Goal: Communication & Community: Answer question/provide support

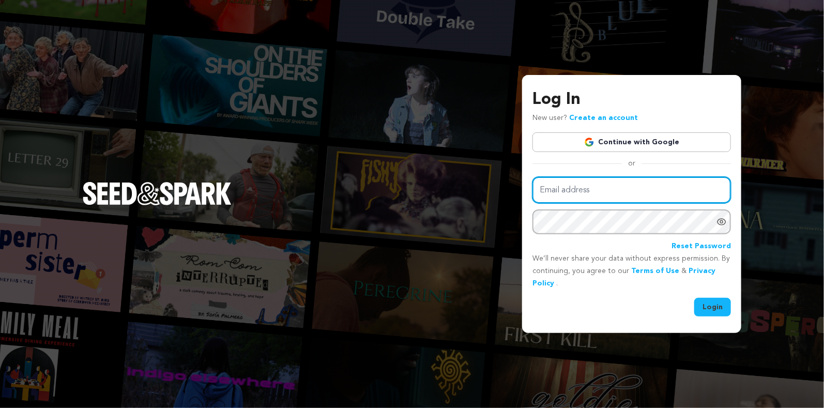
type input "alphamark1@gmail.com"
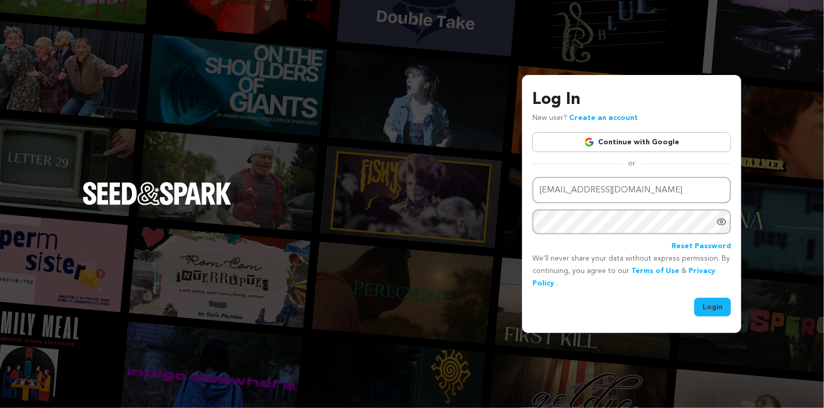
click at [716, 308] on button "Login" at bounding box center [713, 307] width 37 height 19
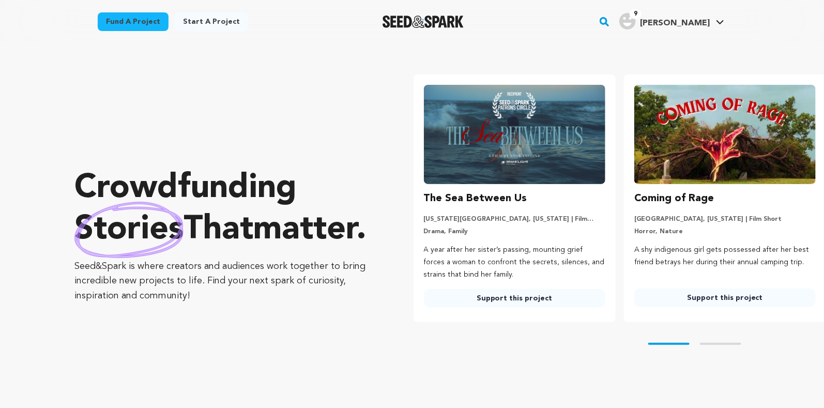
click at [695, 23] on span "[PERSON_NAME]" at bounding box center [675, 23] width 70 height 8
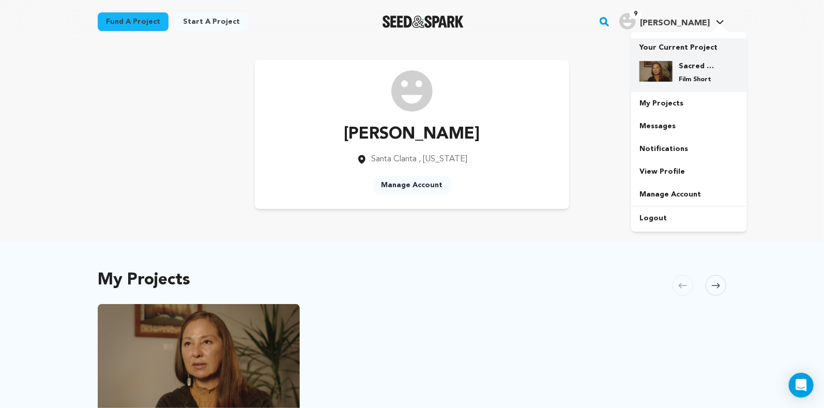
click at [685, 56] on div "Sacred Earth: Guardians of Water Film Short" at bounding box center [689, 72] width 99 height 39
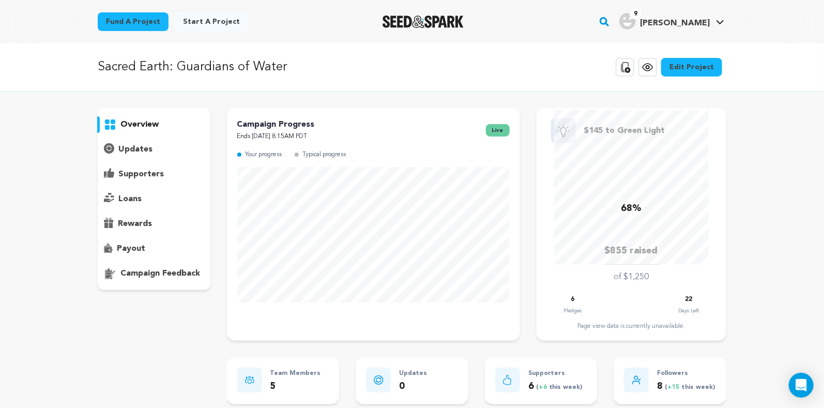
click at [128, 152] on p "updates" at bounding box center [135, 149] width 34 height 12
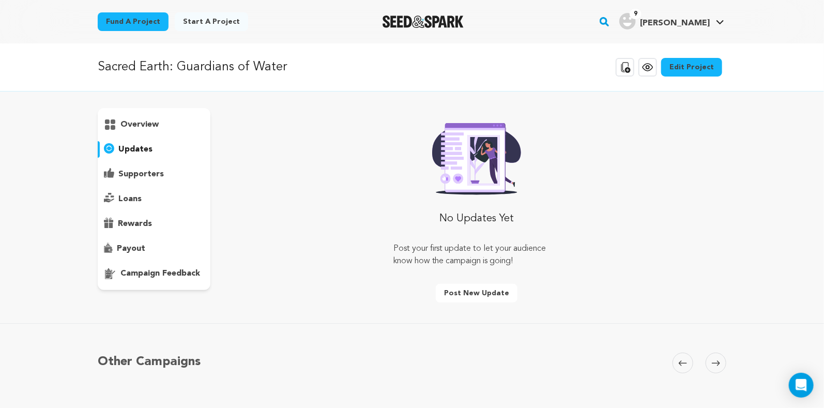
click at [143, 173] on p "supporters" at bounding box center [141, 174] width 46 height 12
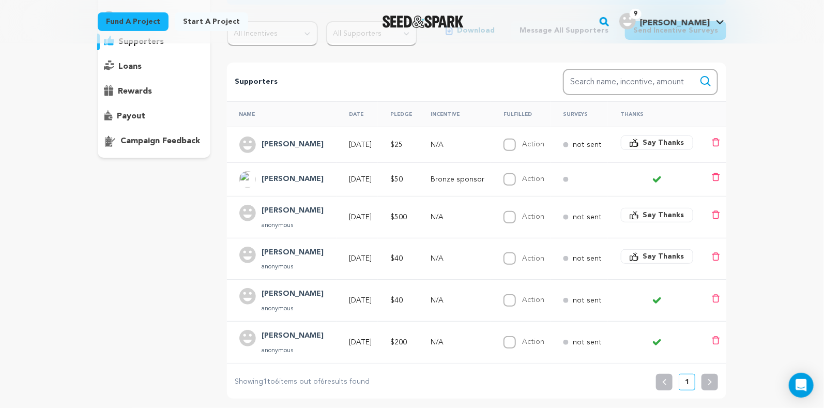
scroll to position [148, 0]
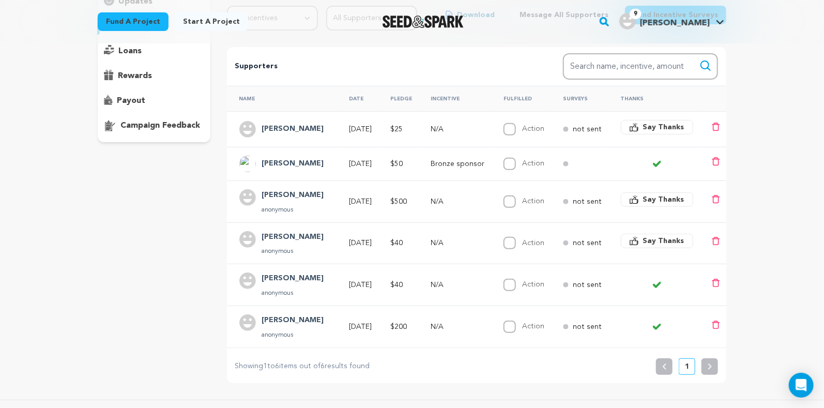
click at [656, 125] on span "Say Thanks" at bounding box center [663, 127] width 41 height 10
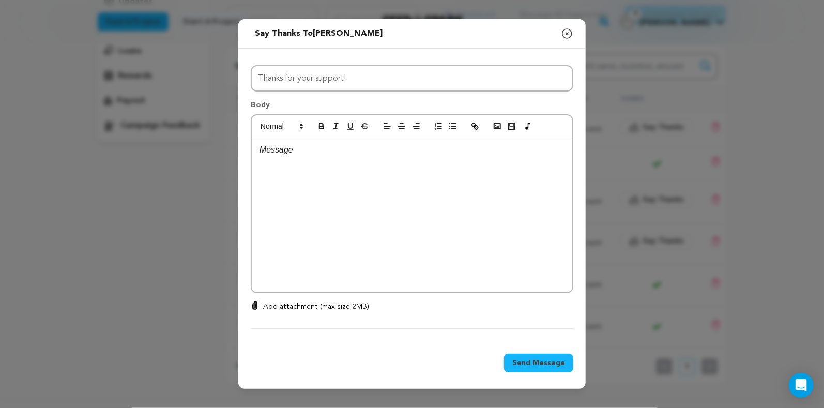
click at [297, 151] on p at bounding box center [412, 149] width 305 height 13
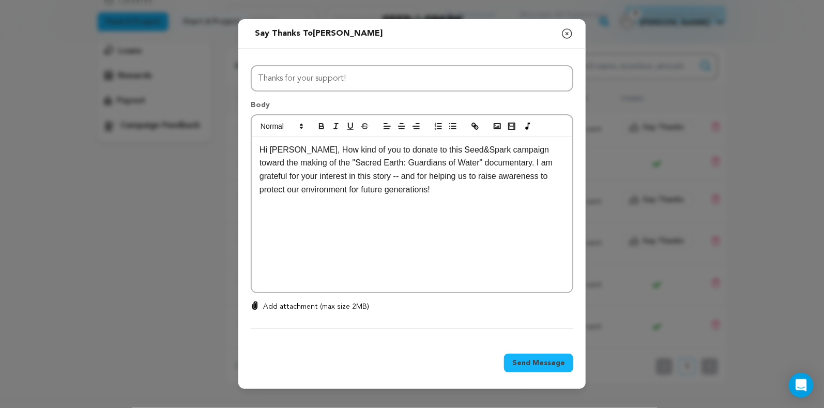
click at [538, 364] on span "Send Message" at bounding box center [539, 363] width 53 height 10
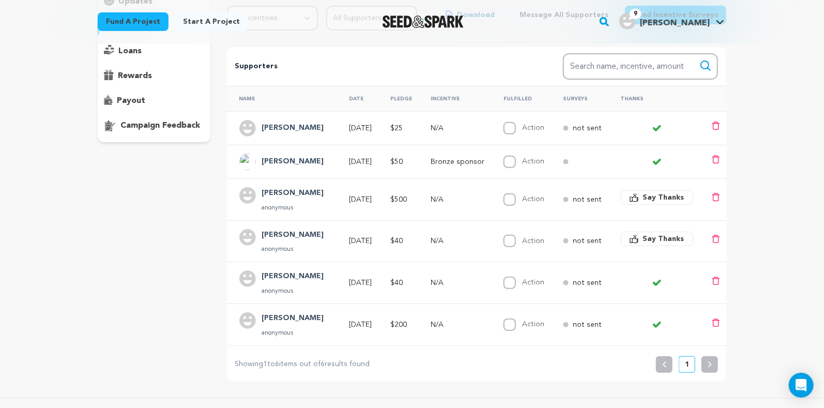
click at [667, 194] on span "Say Thanks" at bounding box center [663, 197] width 41 height 10
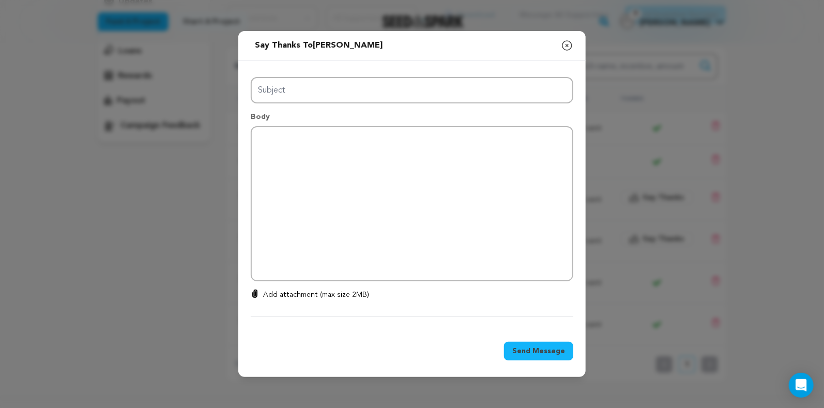
type input "Thanks for your support!"
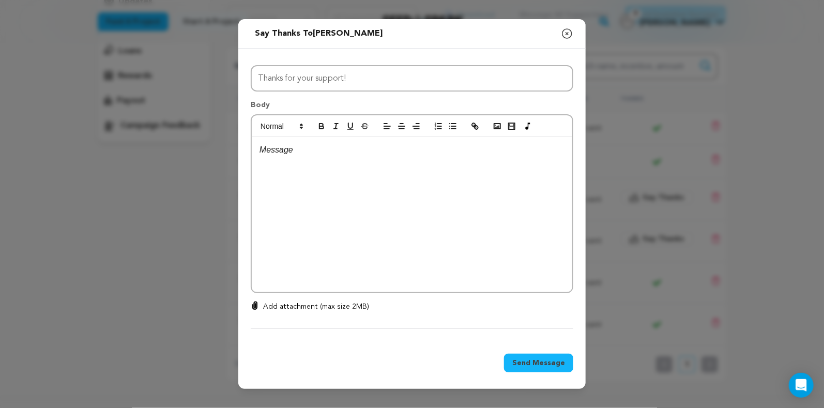
click at [280, 157] on div at bounding box center [412, 214] width 321 height 155
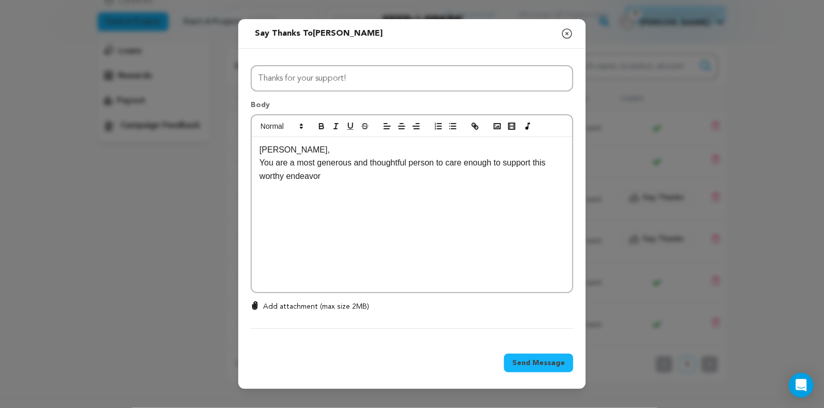
click at [260, 152] on p "[PERSON_NAME]," at bounding box center [412, 149] width 305 height 13
click at [325, 173] on p "You are a most generous and thoughtful person to care enough to support this wo…" at bounding box center [412, 169] width 305 height 26
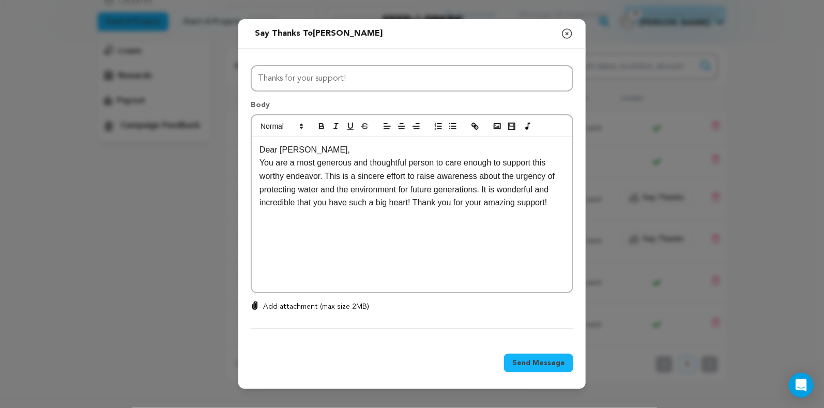
click at [549, 362] on span "Send Message" at bounding box center [539, 363] width 53 height 10
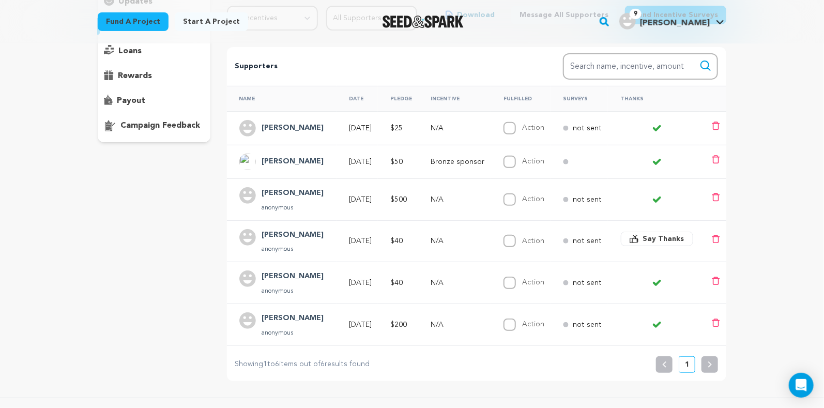
click at [670, 237] on span "Say Thanks" at bounding box center [663, 239] width 41 height 10
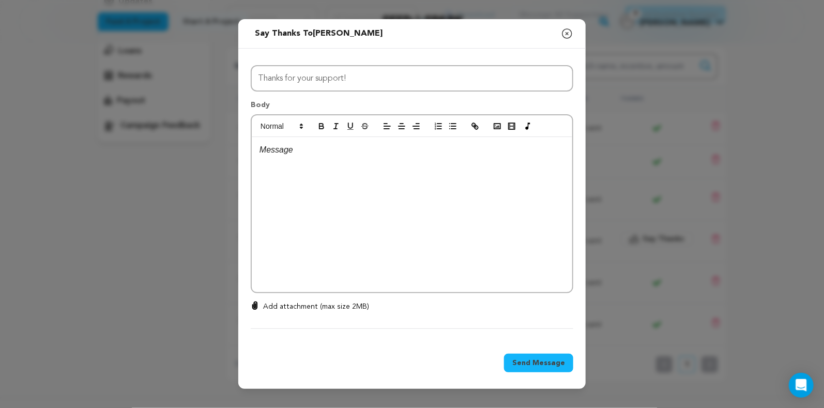
click at [277, 155] on p at bounding box center [412, 149] width 305 height 13
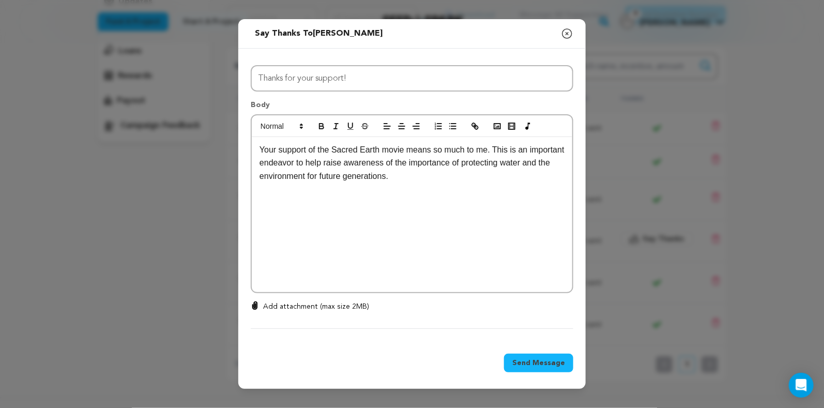
click at [260, 146] on p "Your support of the Sacred Earth movie means so much to me. This is an importan…" at bounding box center [412, 163] width 305 height 40
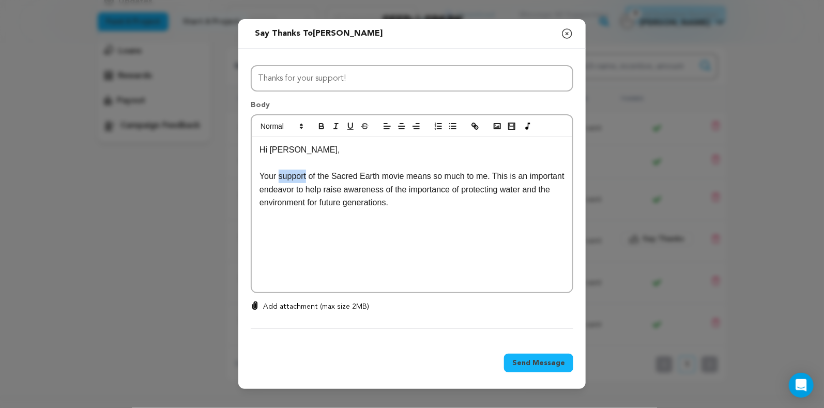
drag, startPoint x: 308, startPoint y: 173, endPoint x: 279, endPoint y: 174, distance: 29.5
click at [279, 174] on p "Your support of the Sacred Earth movie means so much to me. This is an importan…" at bounding box center [412, 190] width 305 height 40
click at [401, 177] on p "Your kind-hearted donation toward of the Sacred Earth movie means so much to me…" at bounding box center [412, 190] width 305 height 40
click at [408, 177] on p "Your kind-hearted donation toward the Sacred Earth movie means so much to me. T…" at bounding box center [412, 190] width 305 height 40
click at [458, 175] on p "Your kind-hearted donation toward the "Sacred Earth movie means so much to me. …" at bounding box center [412, 190] width 305 height 40
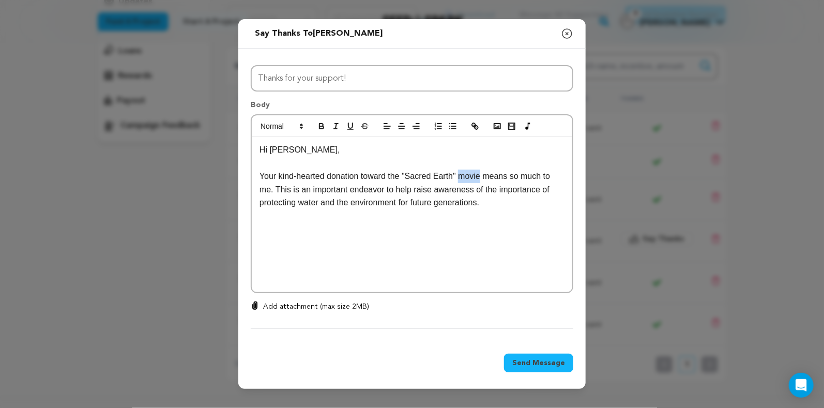
drag, startPoint x: 488, startPoint y: 176, endPoint x: 466, endPoint y: 177, distance: 21.7
click at [466, 177] on p "Your kind-hearted donation toward the "Sacred Earth" movie means so much to me.…" at bounding box center [412, 190] width 305 height 40
click at [307, 192] on p "Your kind-hearted donation toward the "Sacred Earth" documentary means so much …" at bounding box center [412, 190] width 305 height 40
click at [383, 191] on p "Your kind-hearted donation toward the "Sacred Earth" documentary means so much …" at bounding box center [412, 190] width 305 height 40
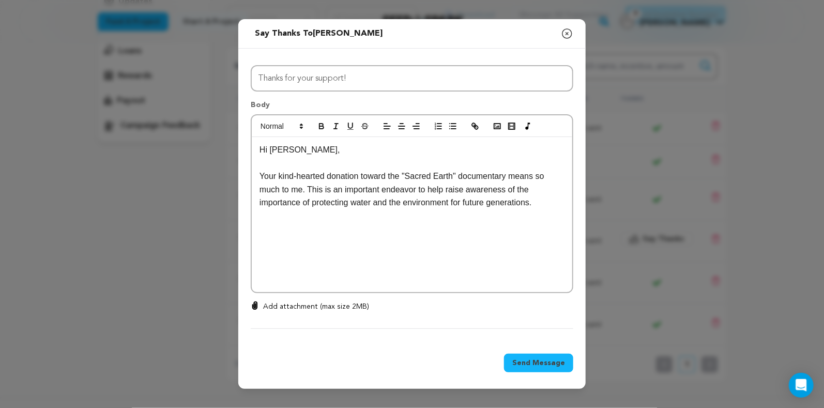
click at [551, 206] on p "Your kind-hearted donation toward the "Sacred Earth" documentary means so much …" at bounding box center [412, 190] width 305 height 40
click at [533, 365] on span "Send Message" at bounding box center [539, 363] width 53 height 10
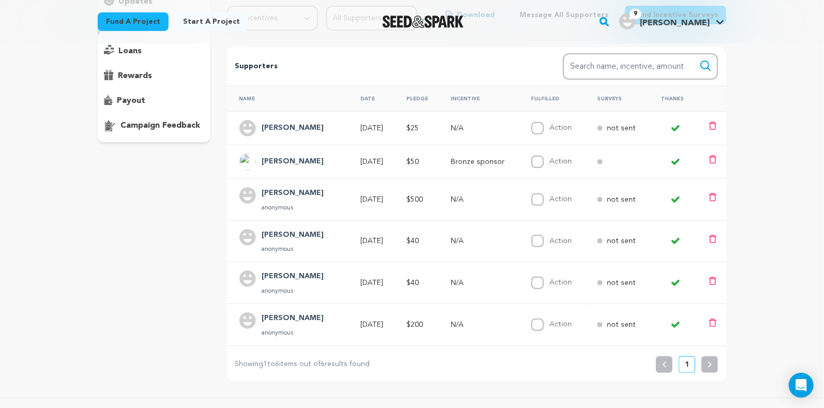
click at [468, 197] on p "N/A" at bounding box center [483, 199] width 62 height 10
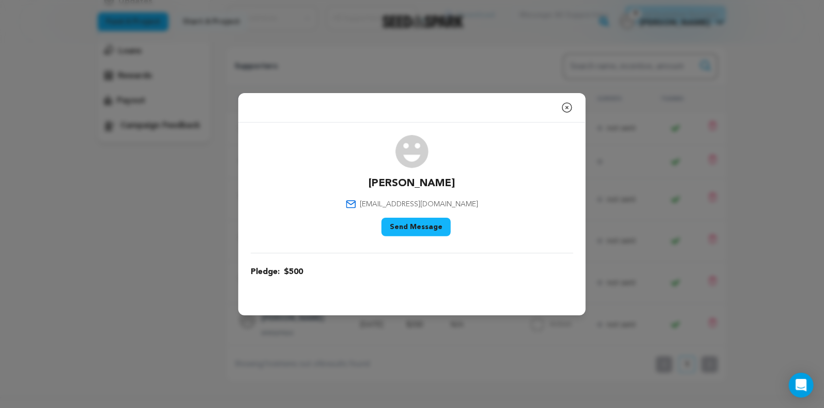
click at [567, 109] on icon "button" at bounding box center [567, 107] width 12 height 12
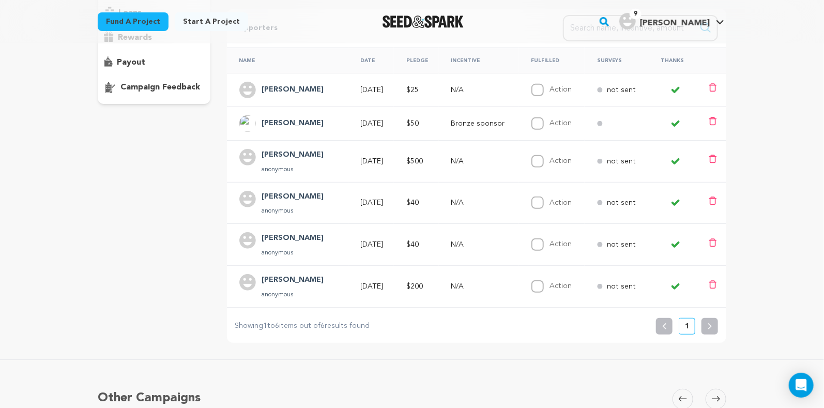
scroll to position [187, 0]
click at [811, 19] on div "Fund a project Start a project Search" at bounding box center [412, 21] width 824 height 43
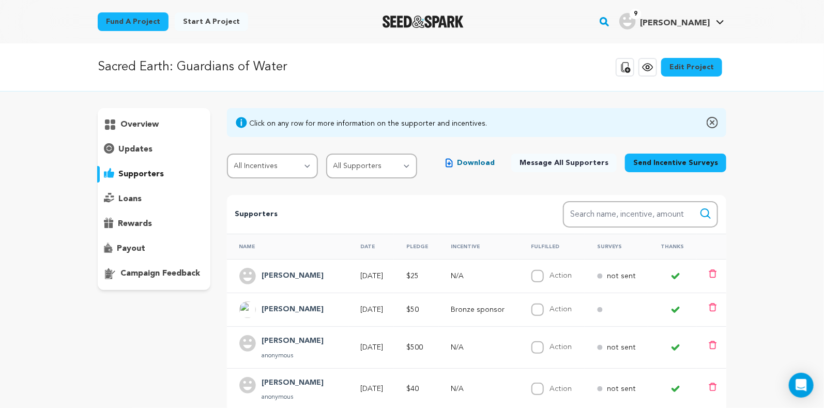
click at [152, 125] on p "overview" at bounding box center [140, 124] width 38 height 12
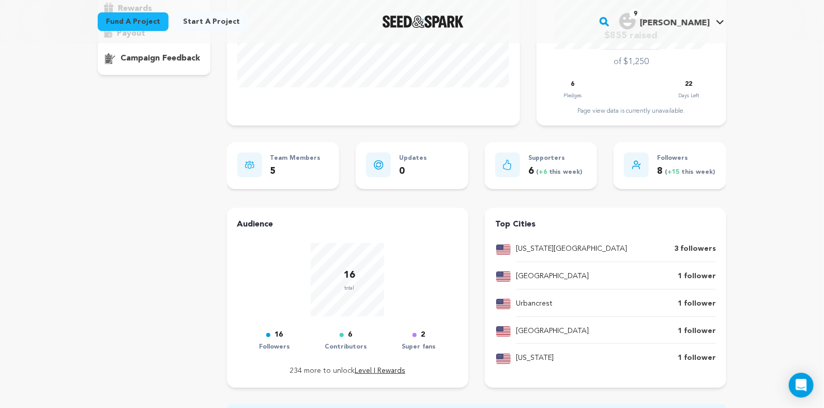
scroll to position [233, 0]
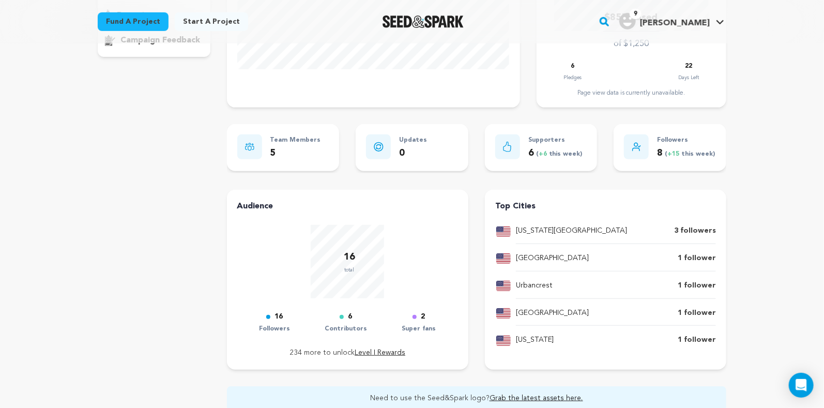
click at [691, 259] on p "1 follower" at bounding box center [697, 258] width 38 height 12
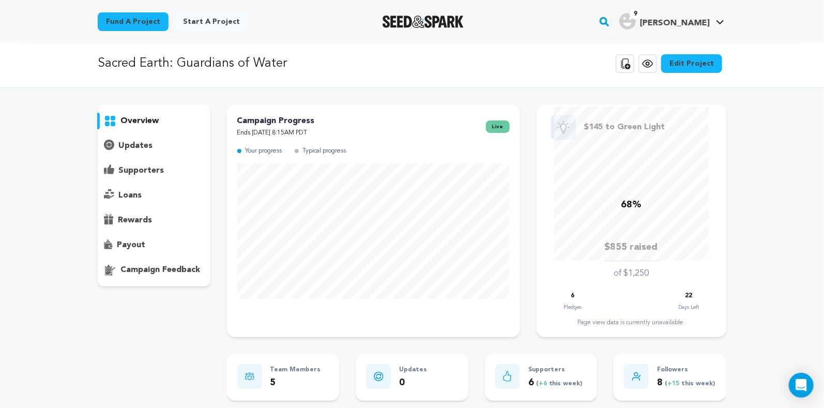
scroll to position [0, 0]
